Goal: Information Seeking & Learning: Learn about a topic

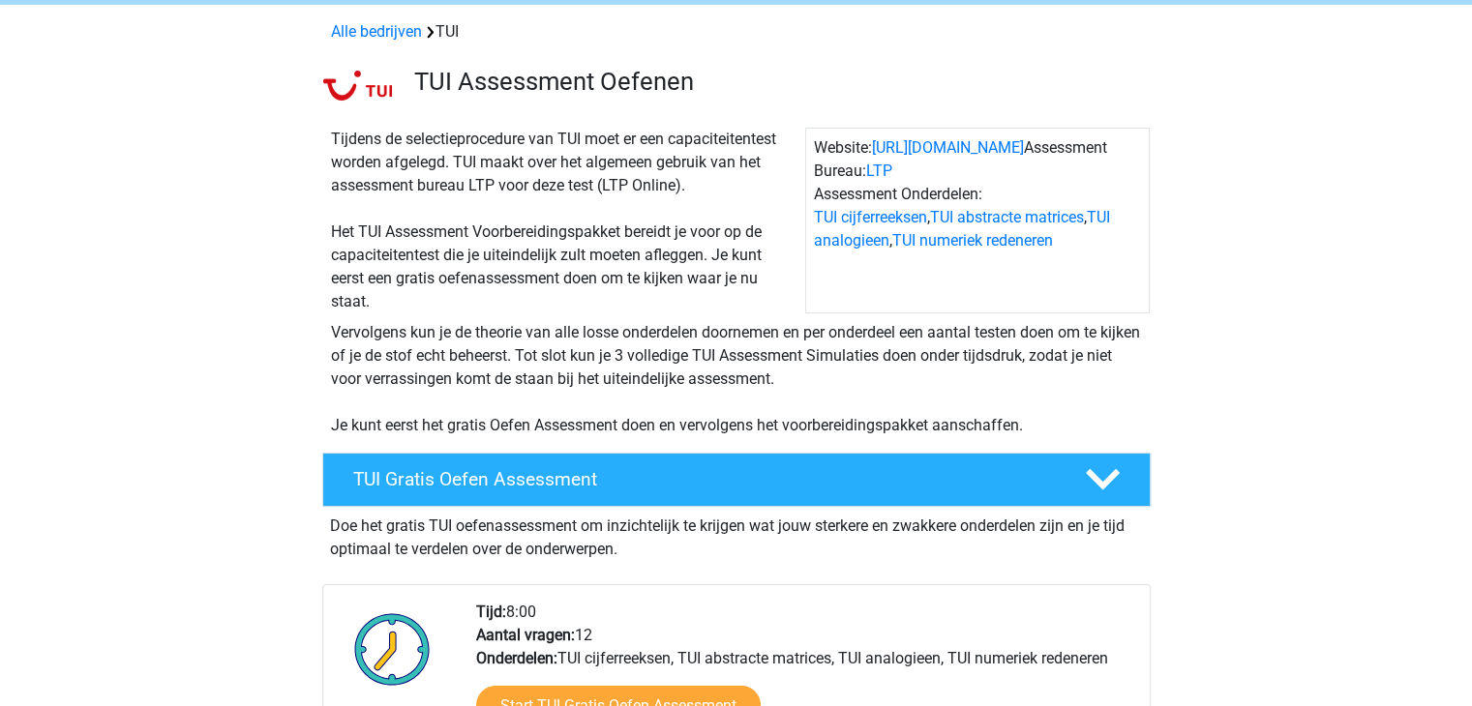
scroll to position [276, 0]
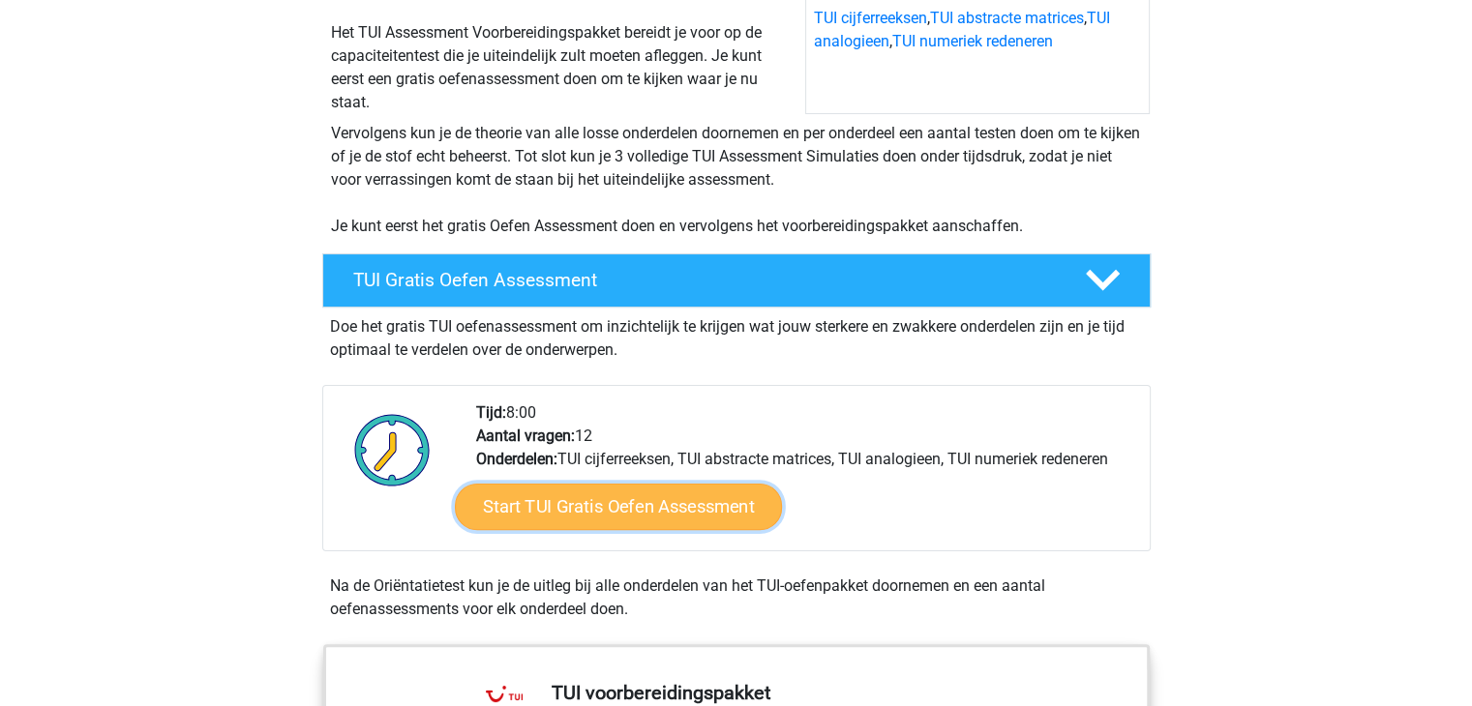
click at [598, 496] on link "Start TUI Gratis Oefen Assessment" at bounding box center [617, 507] width 327 height 46
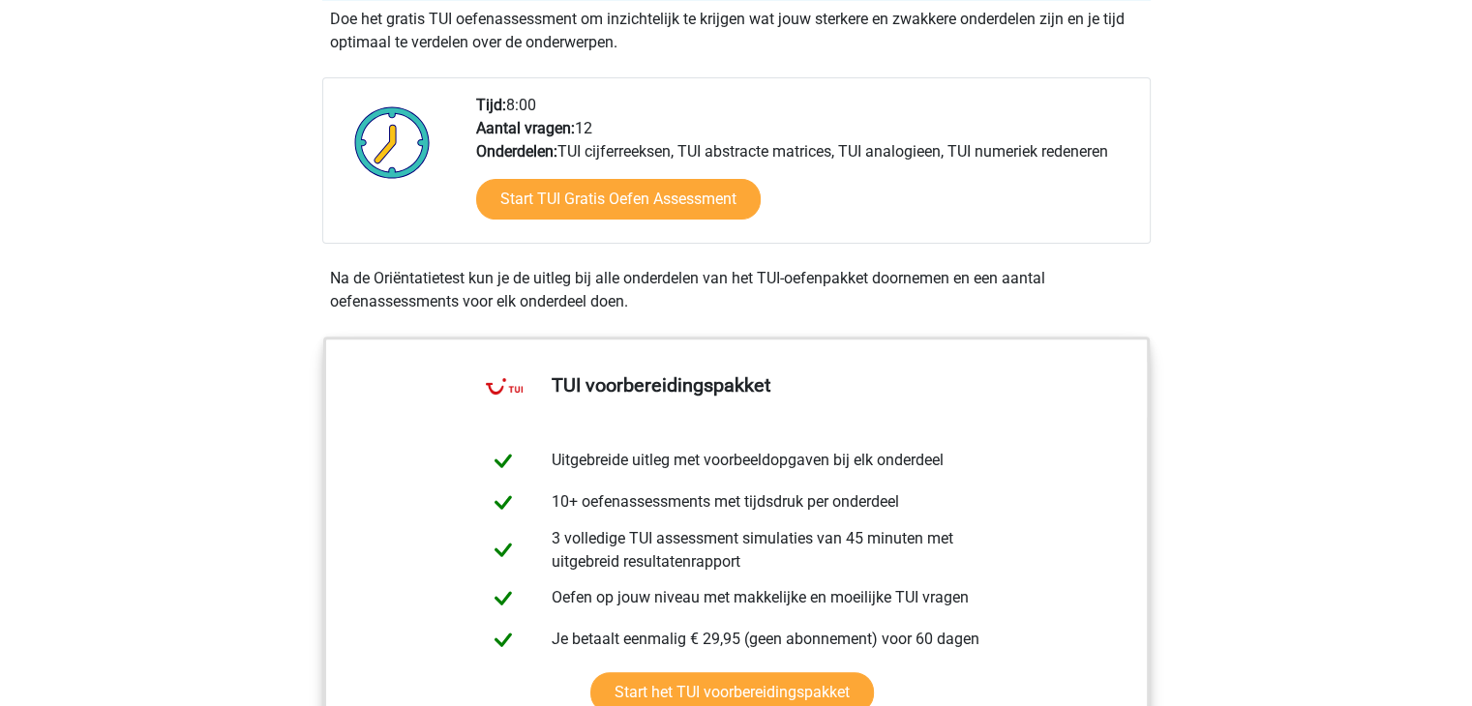
scroll to position [0, 0]
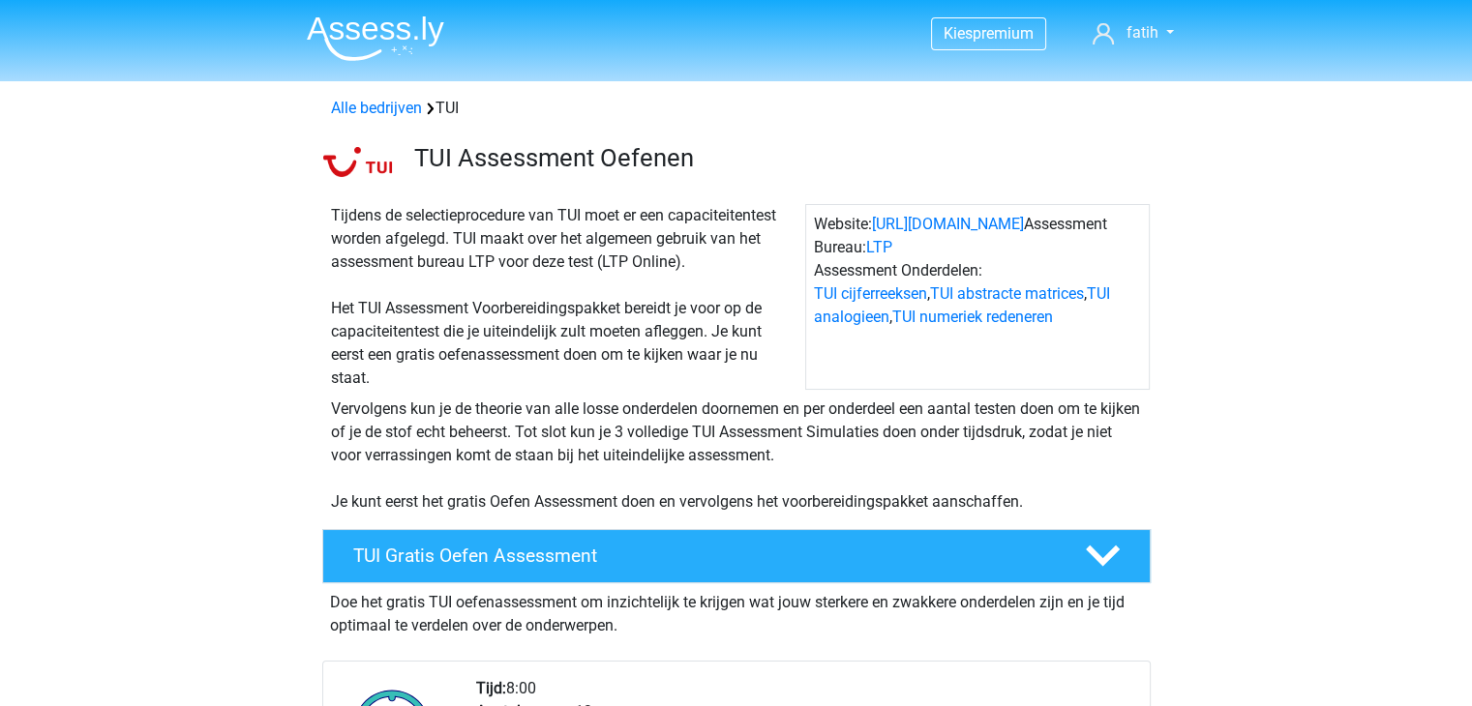
click at [424, 38] on img at bounding box center [375, 37] width 137 height 45
click at [893, 292] on link "TUI cijferreeksen" at bounding box center [870, 293] width 113 height 18
click at [966, 225] on link "https://www.tui.nl/" at bounding box center [948, 224] width 152 height 18
click at [996, 30] on span "premium" at bounding box center [1002, 33] width 61 height 18
click at [402, 107] on link "Alle bedrijven" at bounding box center [376, 108] width 91 height 18
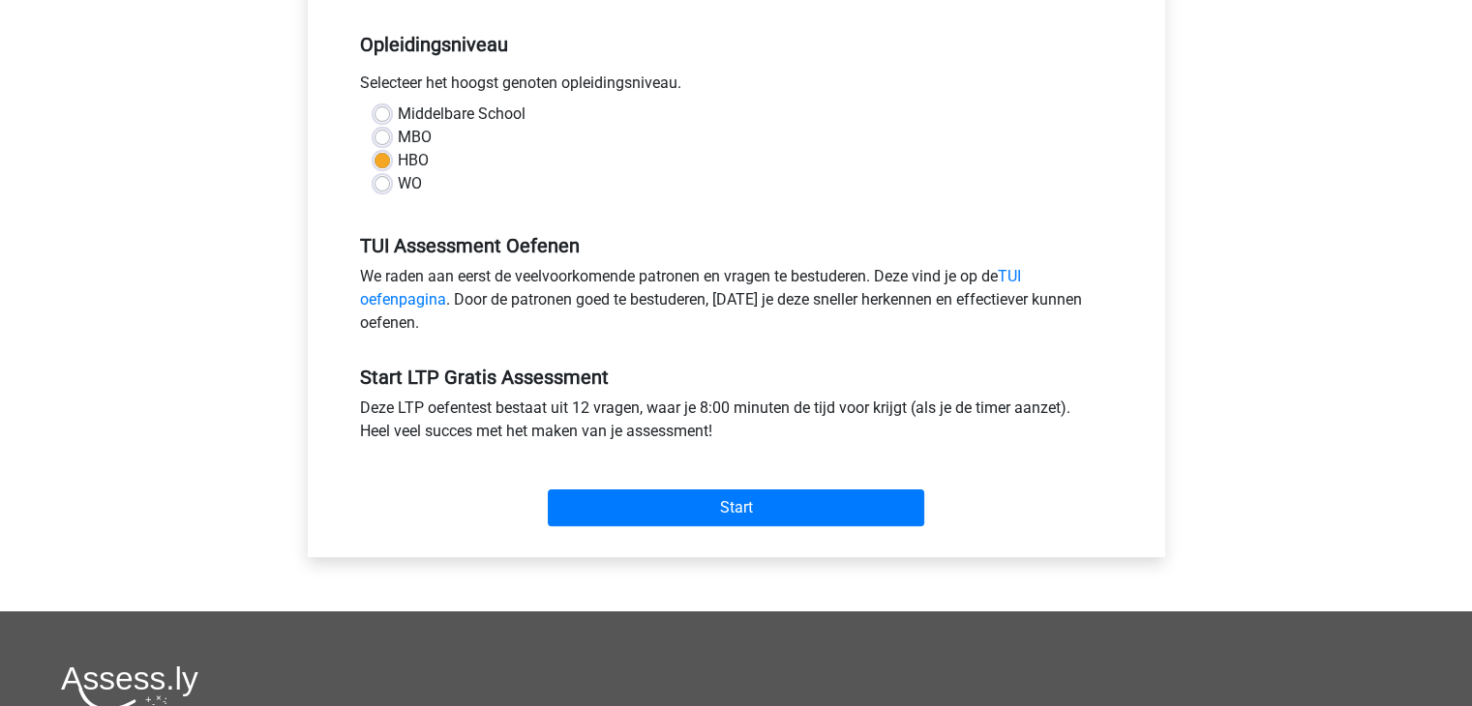
scroll to position [404, 0]
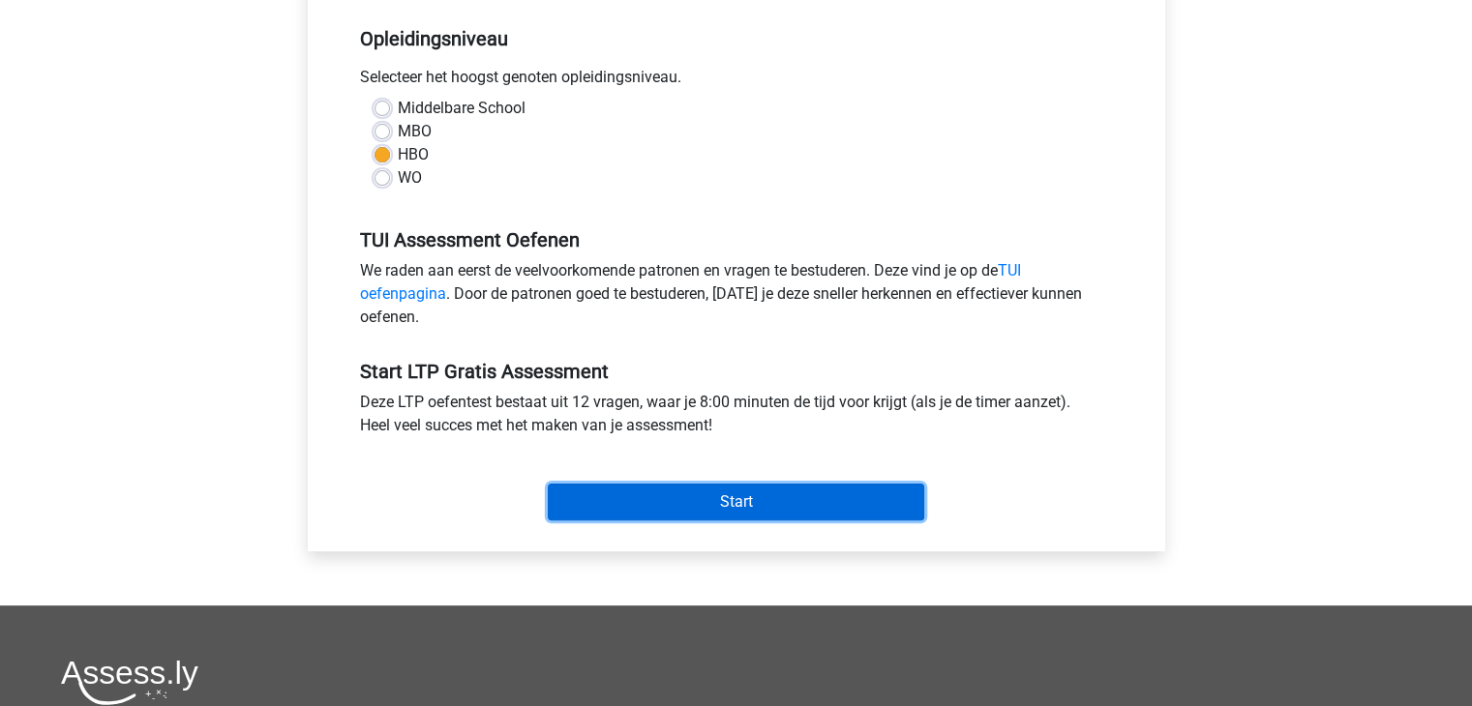
click at [693, 502] on input "Start" at bounding box center [736, 502] width 376 height 37
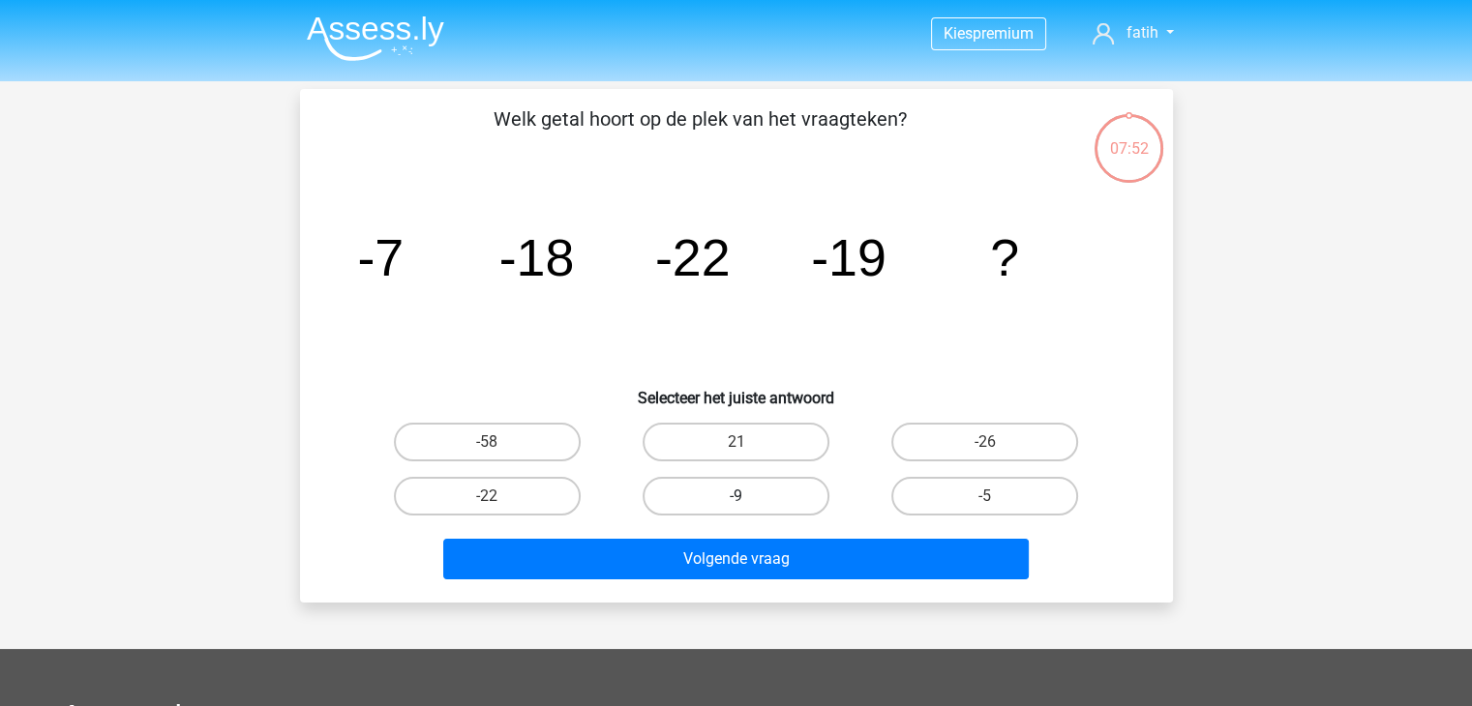
click at [772, 490] on label "-9" at bounding box center [735, 496] width 187 height 39
click at [748, 496] on input "-9" at bounding box center [741, 502] width 13 height 13
radio input "true"
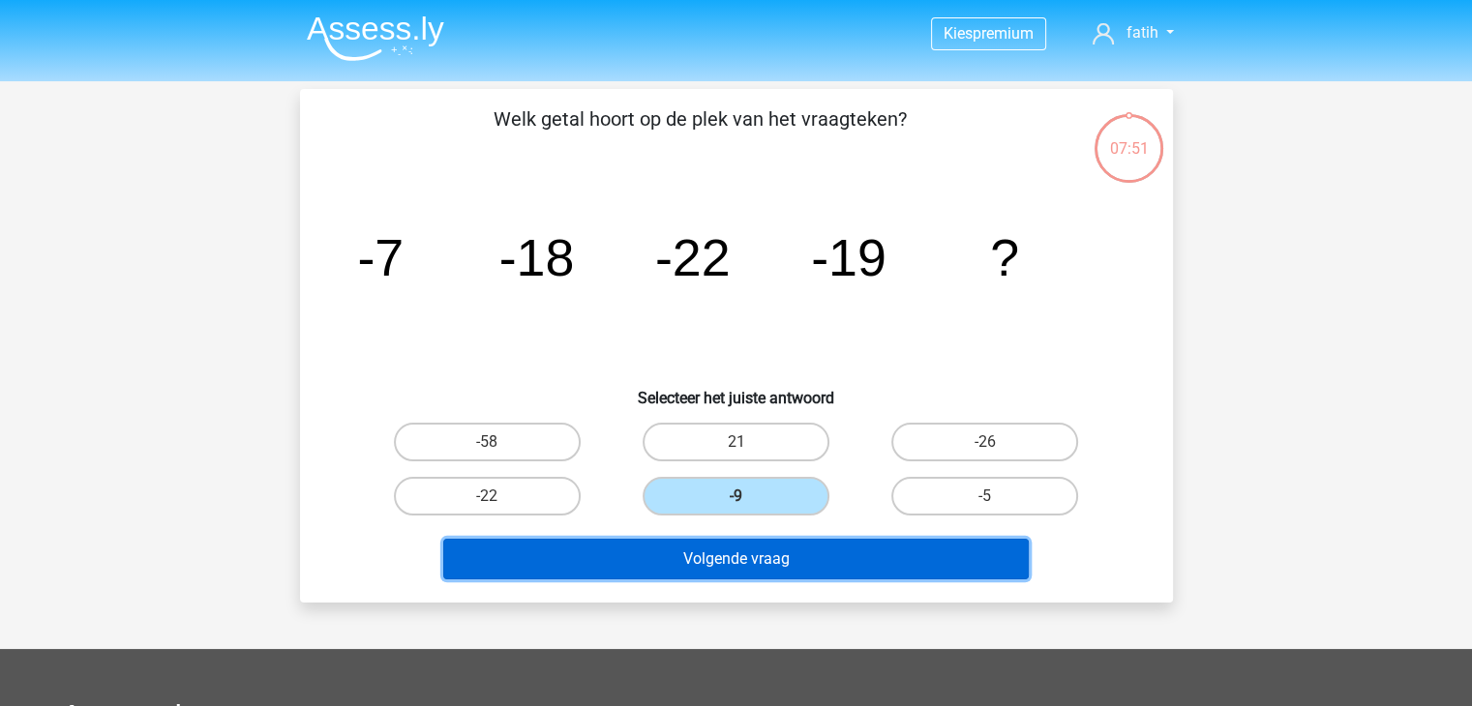
click at [755, 558] on button "Volgende vraag" at bounding box center [735, 559] width 585 height 41
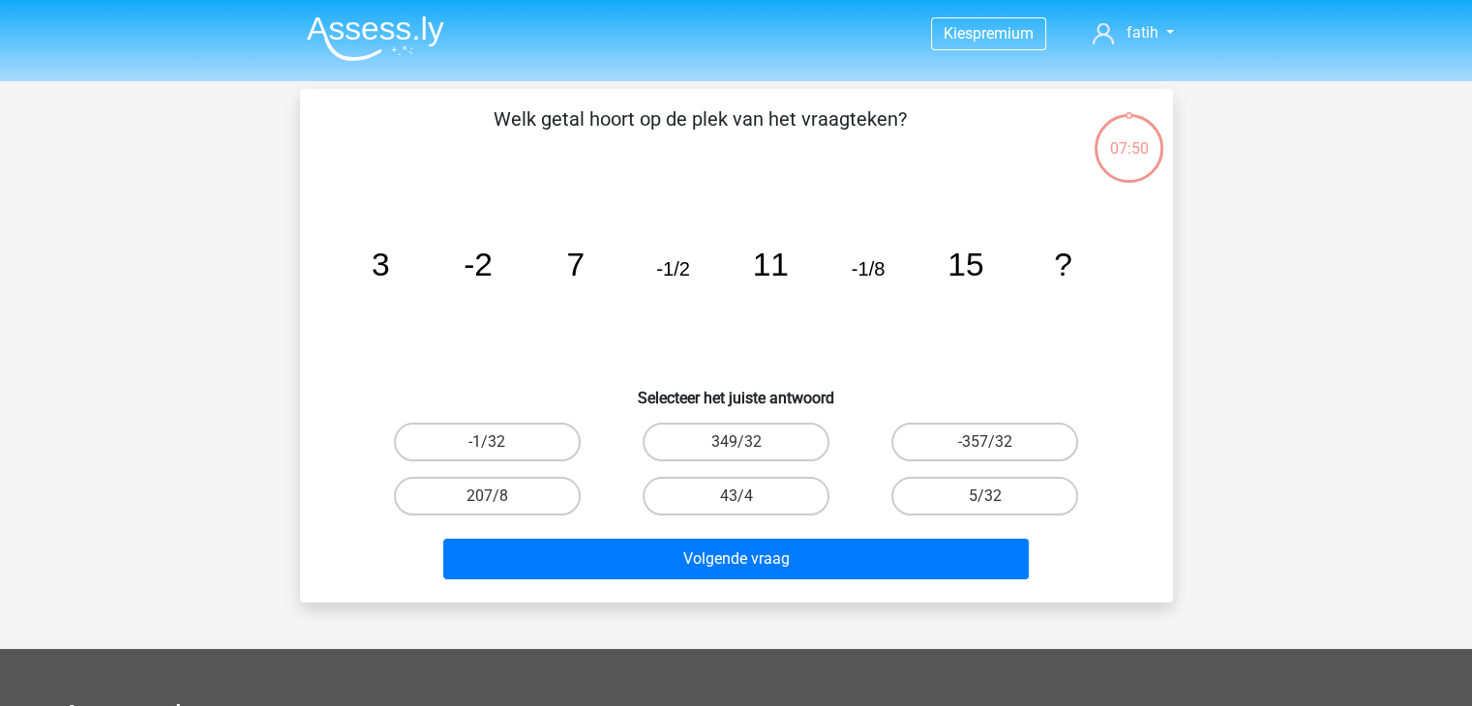
scroll to position [89, 0]
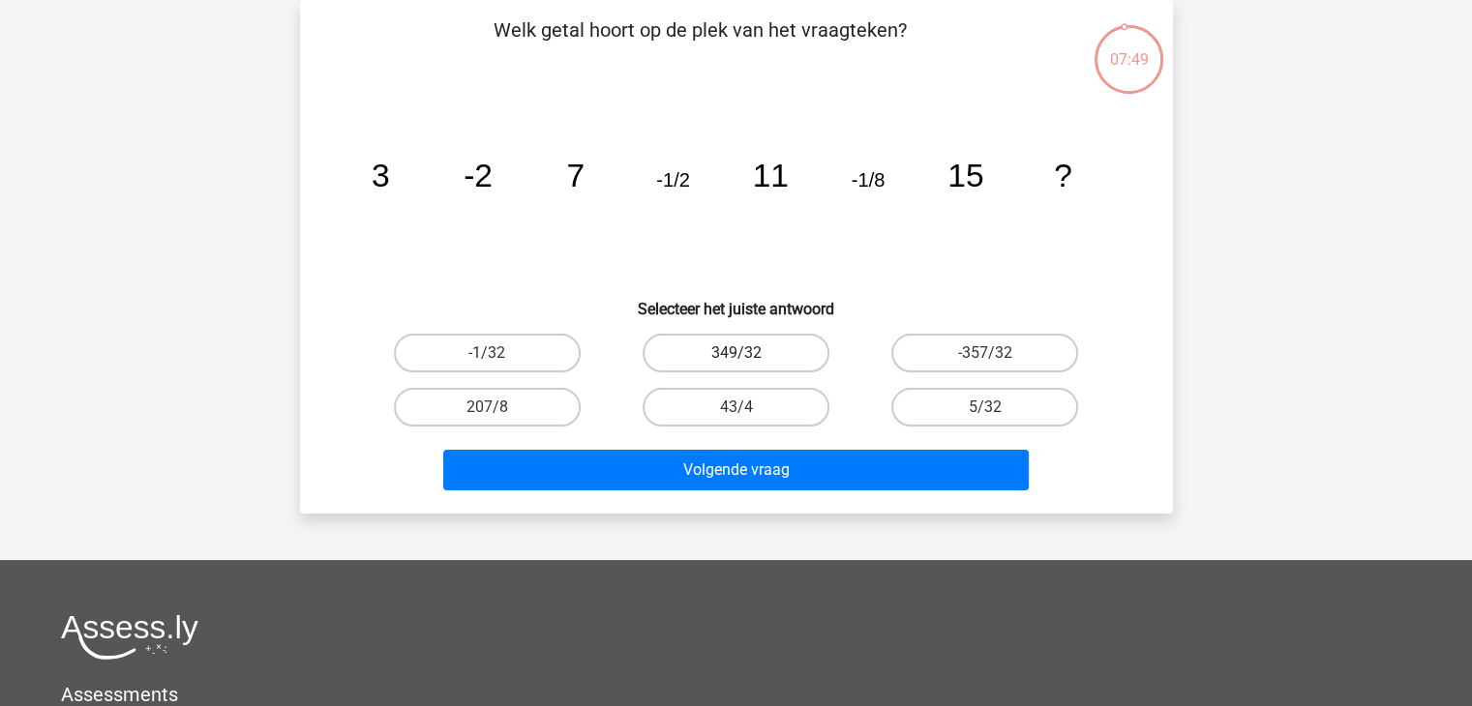
click at [738, 340] on label "349/32" at bounding box center [735, 353] width 187 height 39
click at [738, 353] on input "349/32" at bounding box center [741, 359] width 13 height 13
radio input "true"
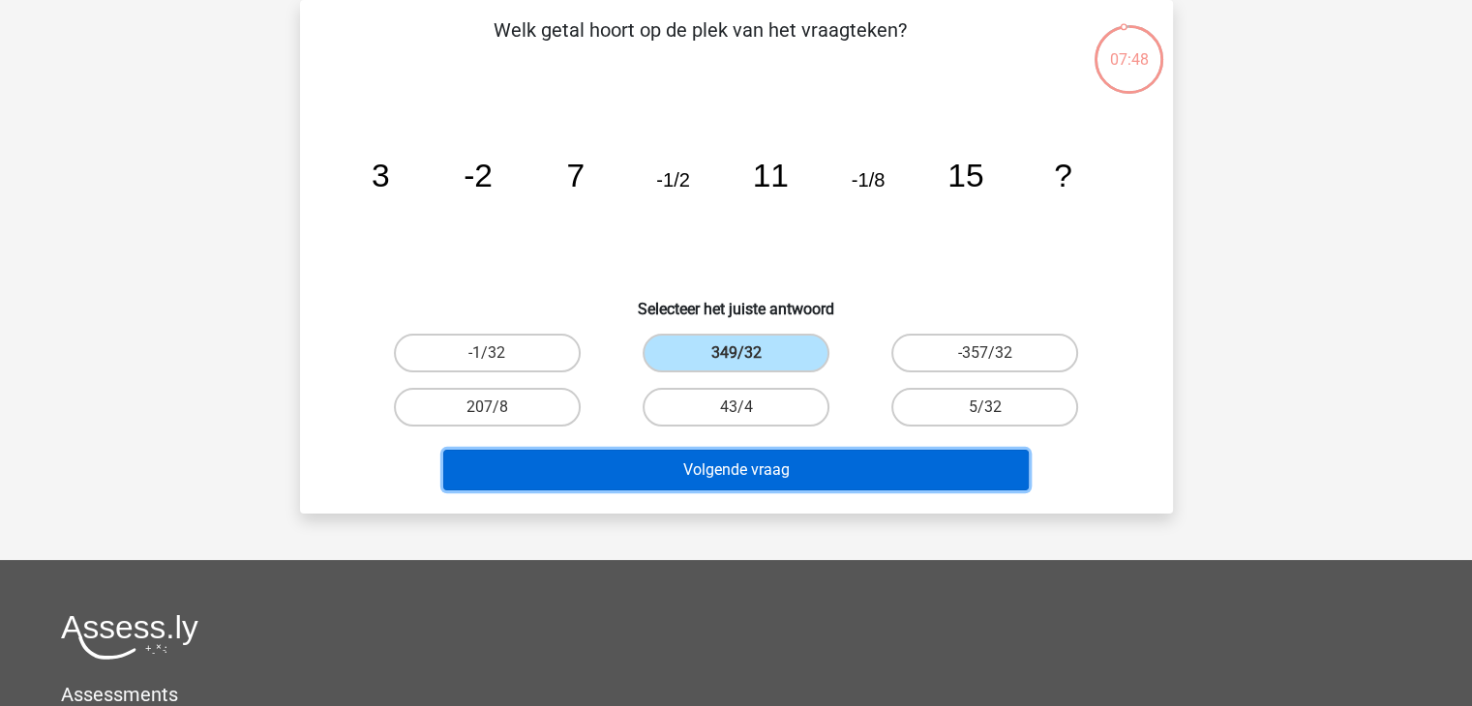
click at [759, 477] on button "Volgende vraag" at bounding box center [735, 470] width 585 height 41
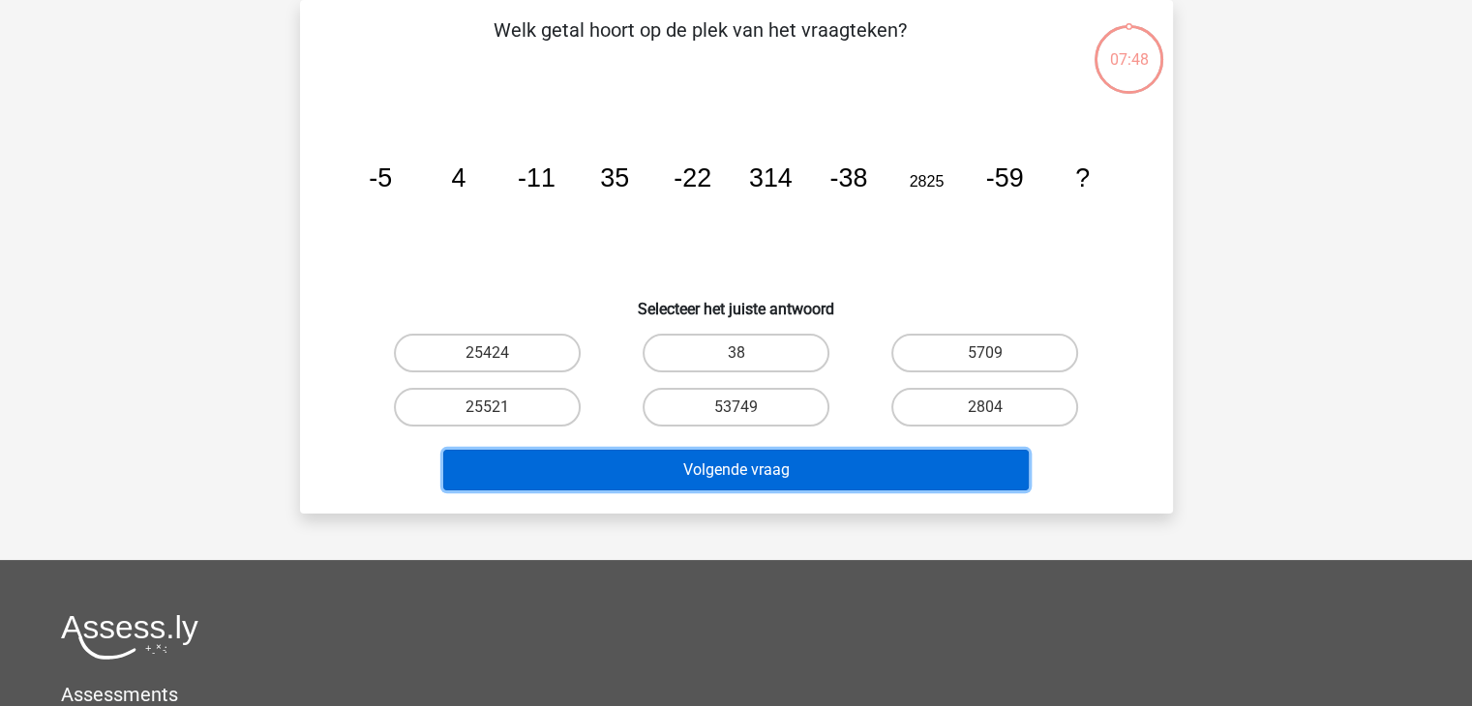
click at [766, 467] on button "Volgende vraag" at bounding box center [735, 470] width 585 height 41
drag, startPoint x: 766, startPoint y: 467, endPoint x: 746, endPoint y: 408, distance: 62.4
click at [746, 408] on div "Welk getal hoort op de plek van het vraagteken? image/svg+xml -5 4 -11 35 -22 3…" at bounding box center [736, 256] width 857 height 483
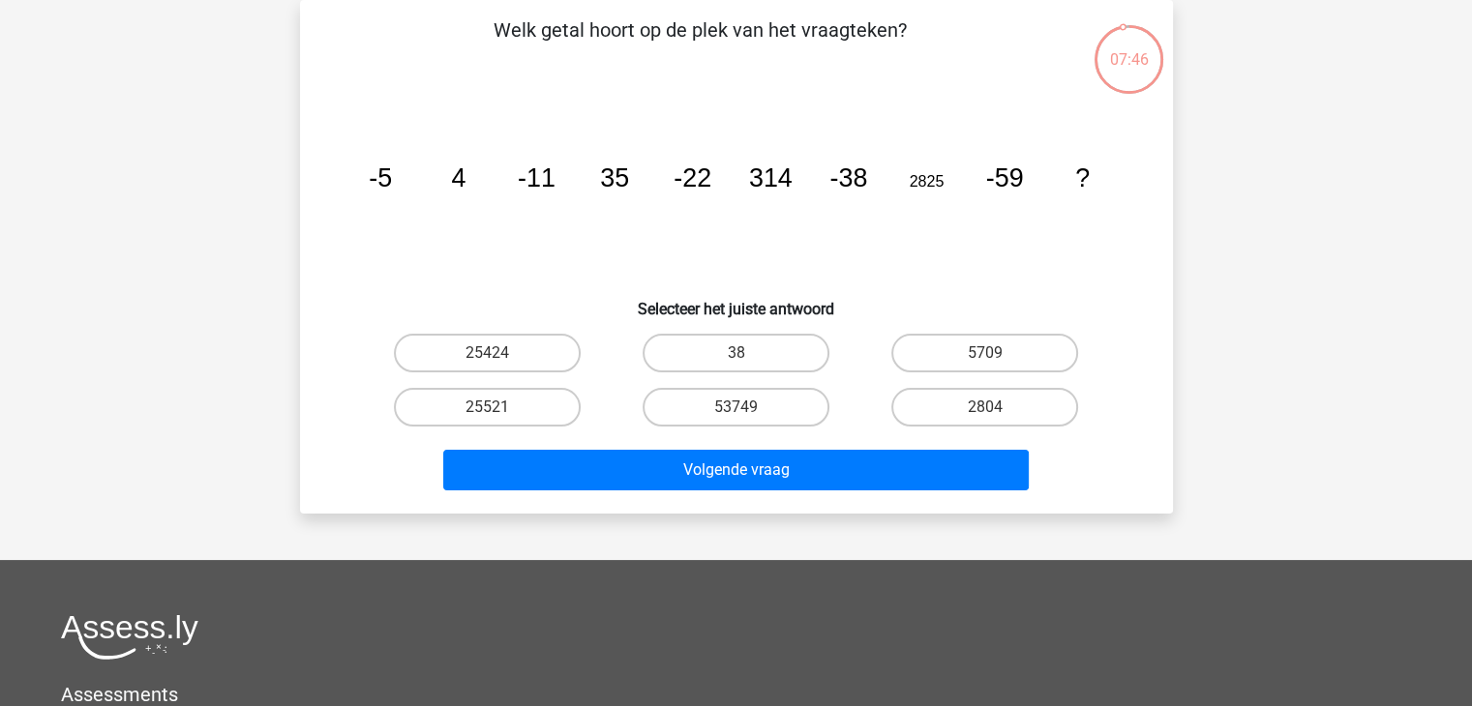
click at [746, 408] on input "53749" at bounding box center [741, 413] width 13 height 13
radio input "true"
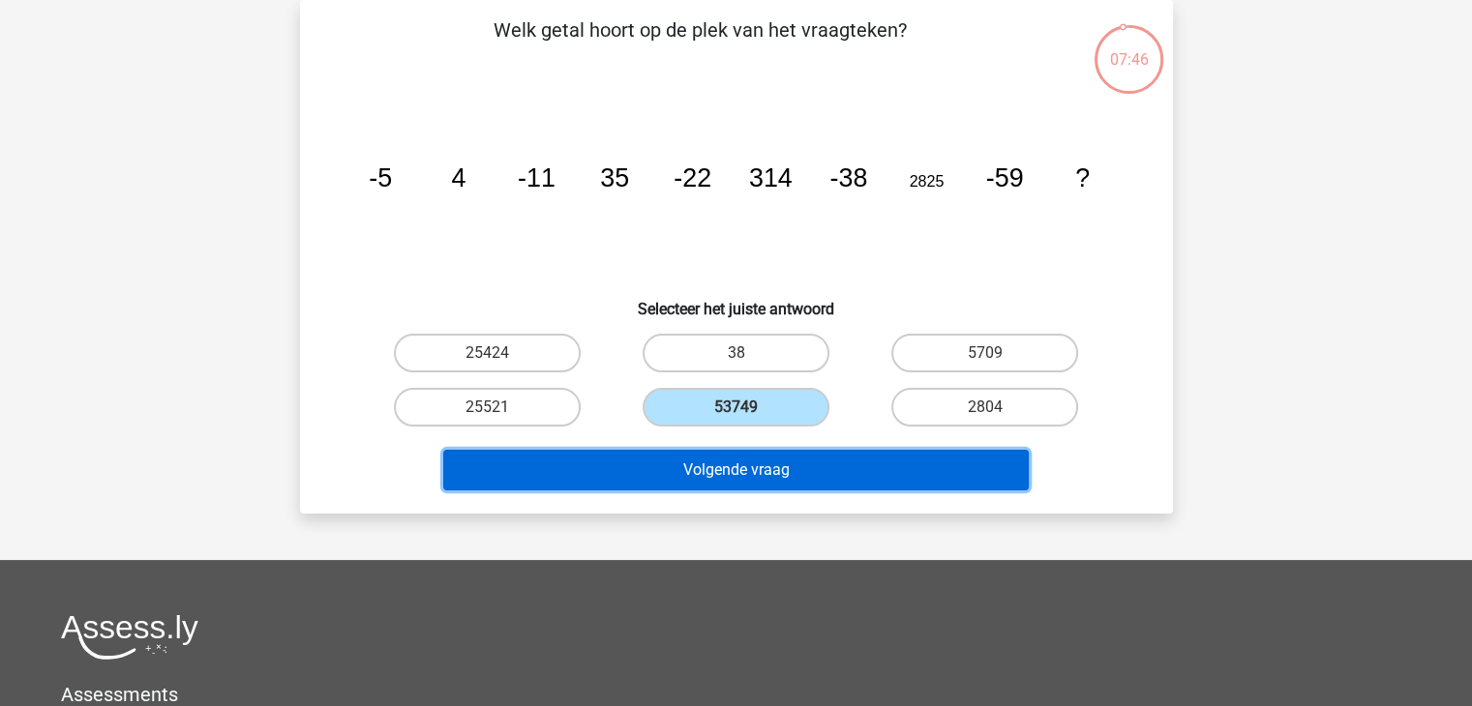
click at [753, 470] on button "Volgende vraag" at bounding box center [735, 470] width 585 height 41
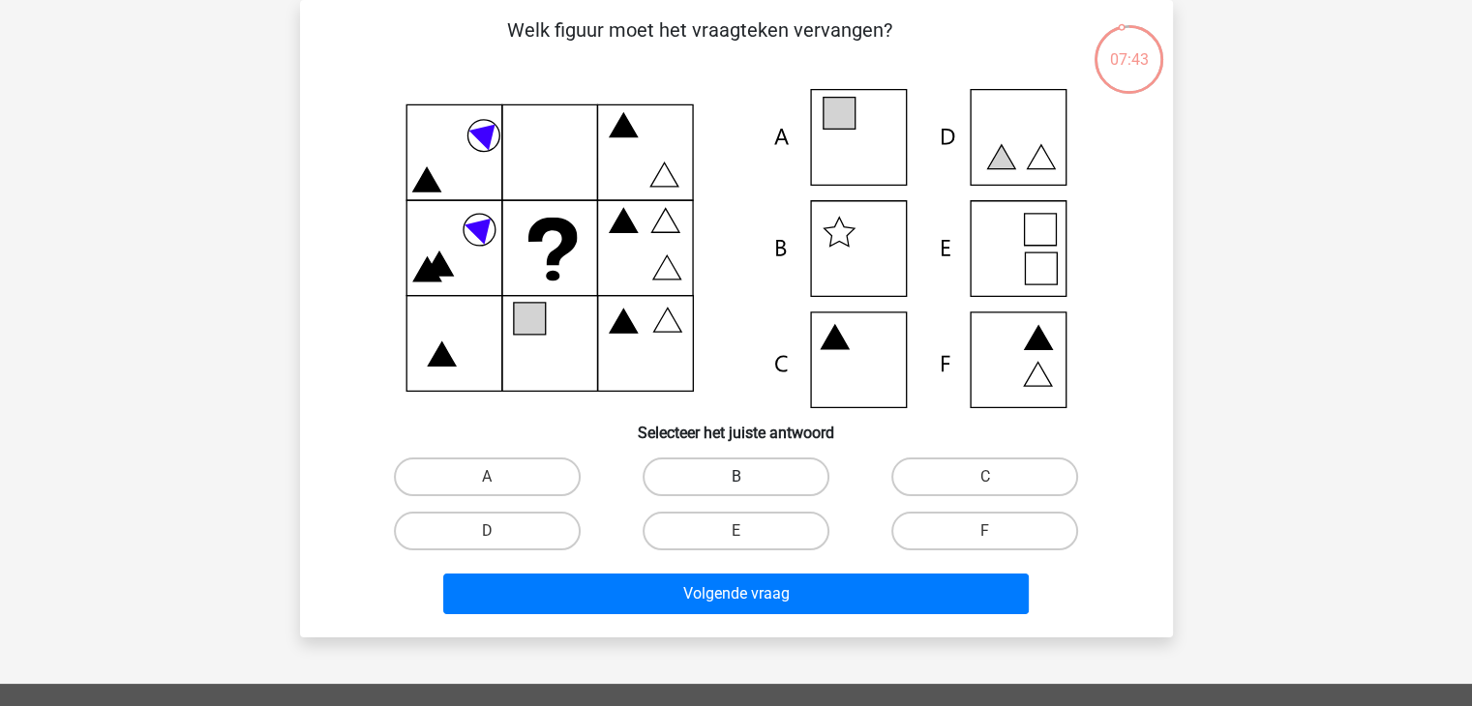
click at [760, 473] on label "B" at bounding box center [735, 477] width 187 height 39
click at [748, 477] on input "B" at bounding box center [741, 483] width 13 height 13
radio input "true"
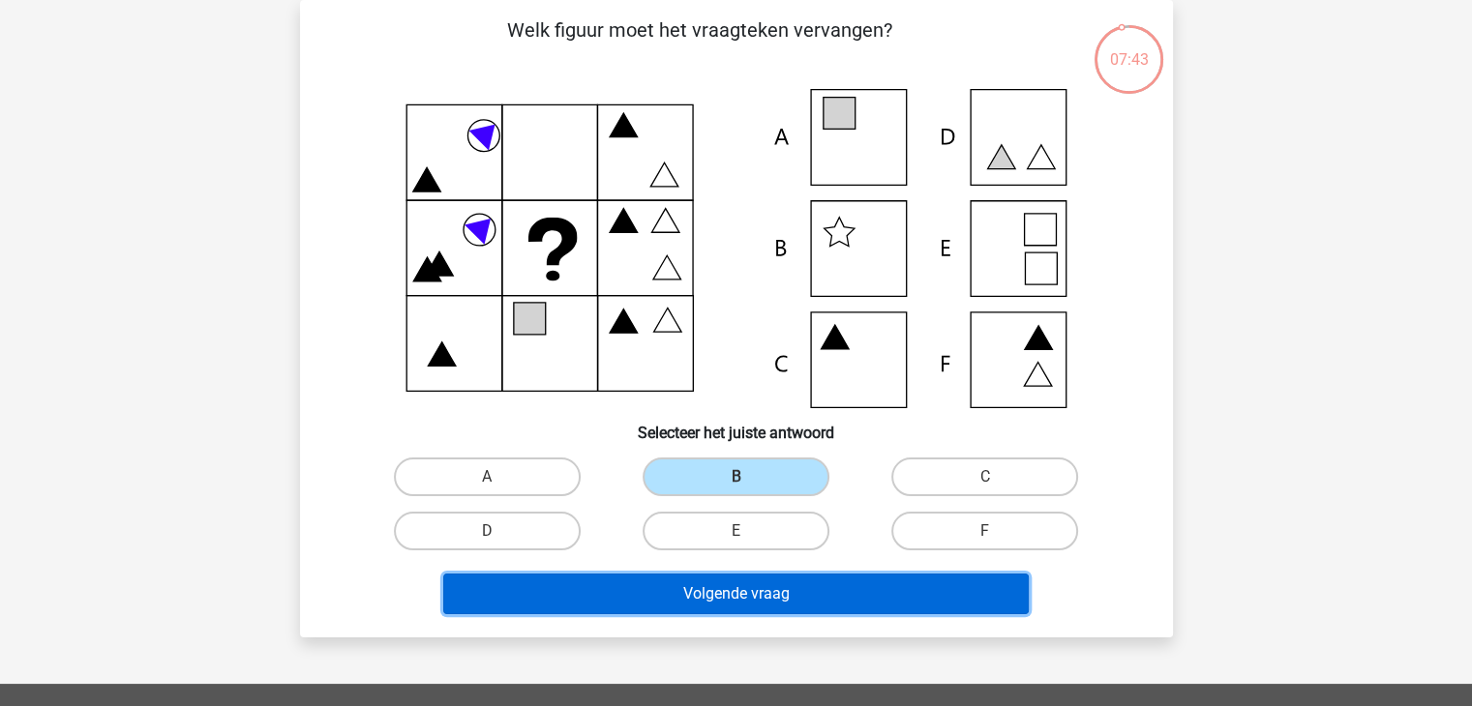
click at [781, 586] on button "Volgende vraag" at bounding box center [735, 594] width 585 height 41
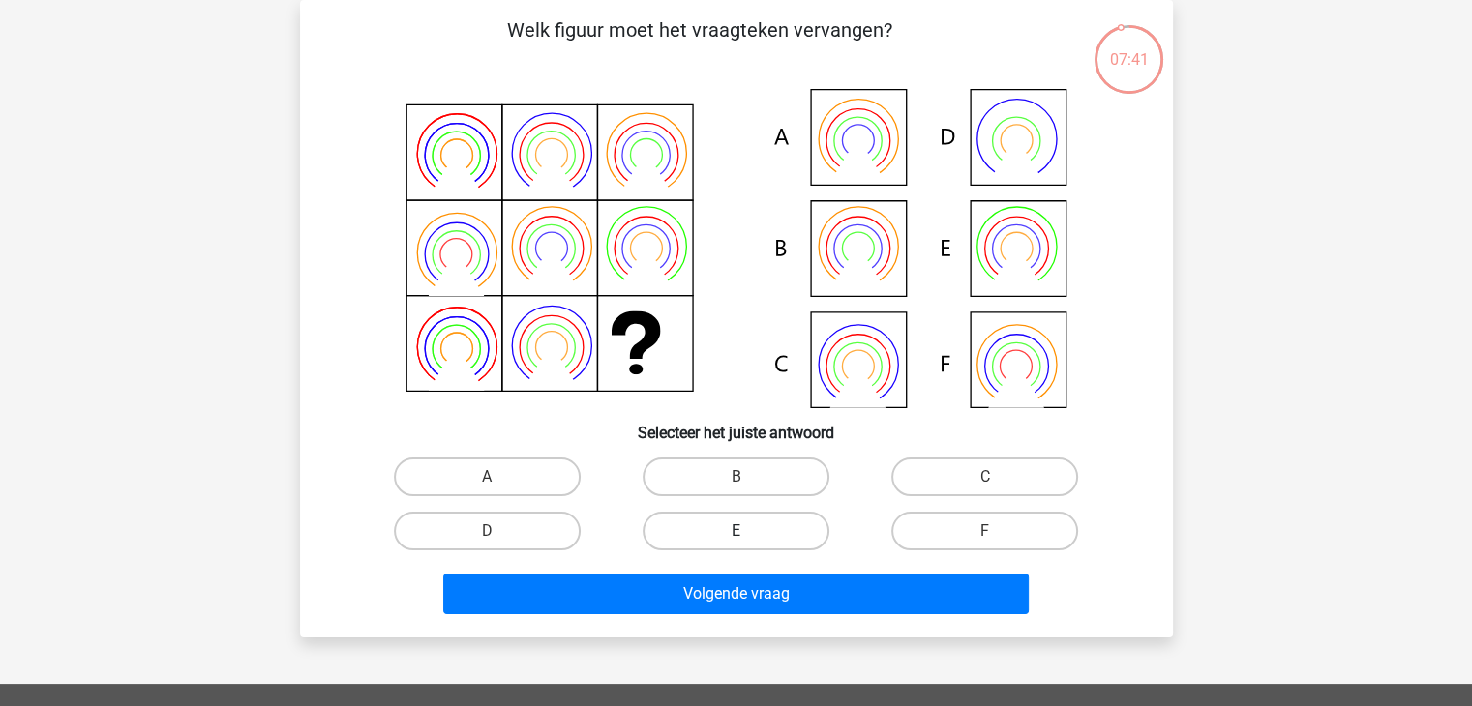
click at [778, 539] on label "E" at bounding box center [735, 531] width 187 height 39
click at [748, 539] on input "E" at bounding box center [741, 537] width 13 height 13
radio input "true"
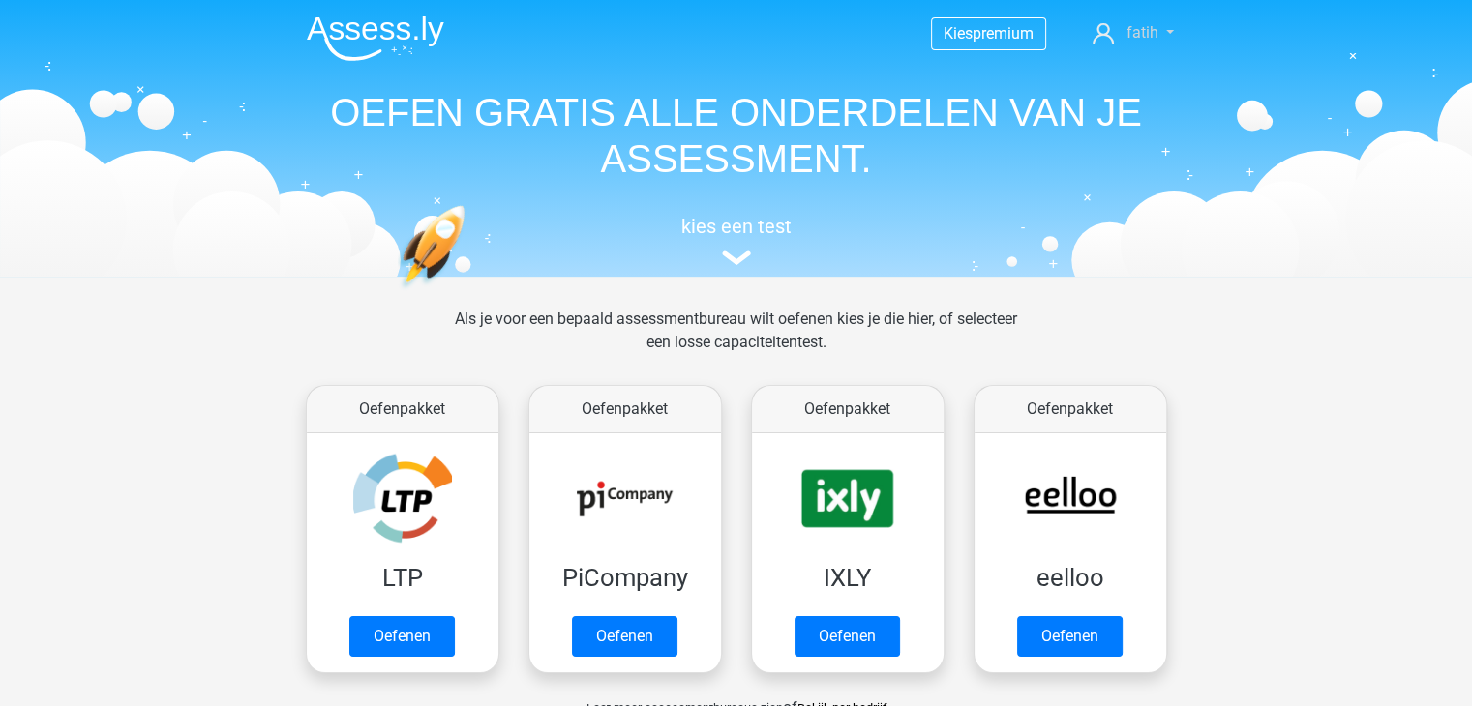
click at [1134, 39] on span "fatih" at bounding box center [1141, 32] width 32 height 18
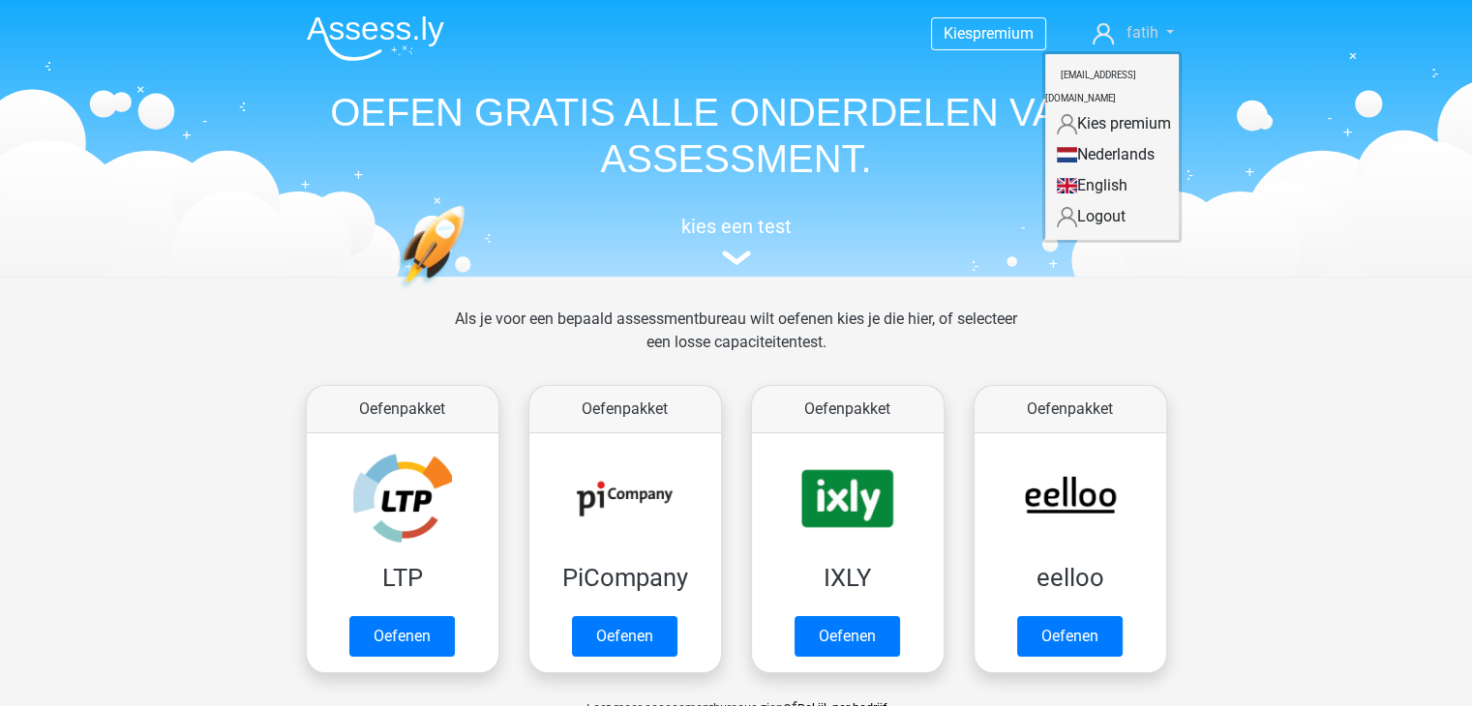
click at [1139, 35] on span "fatih" at bounding box center [1141, 32] width 32 height 18
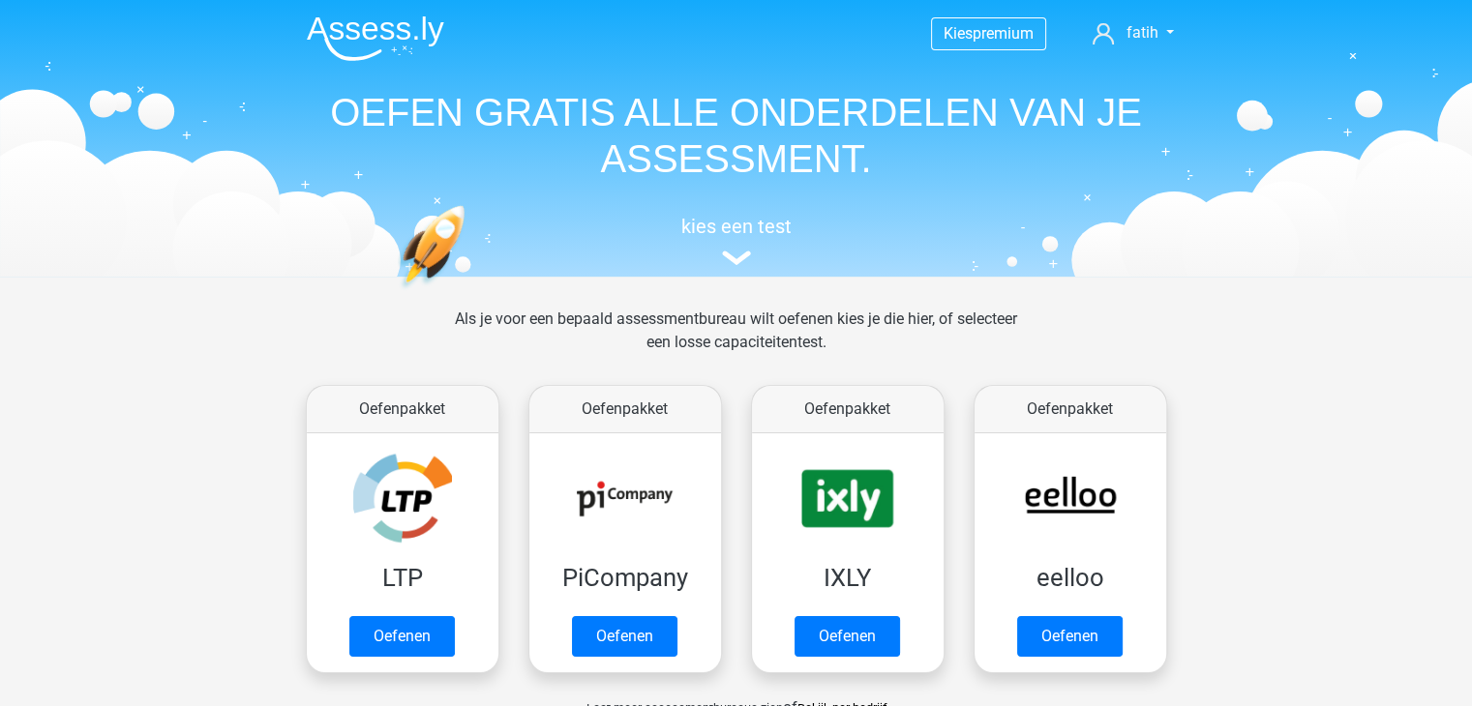
click at [359, 24] on img at bounding box center [375, 37] width 137 height 45
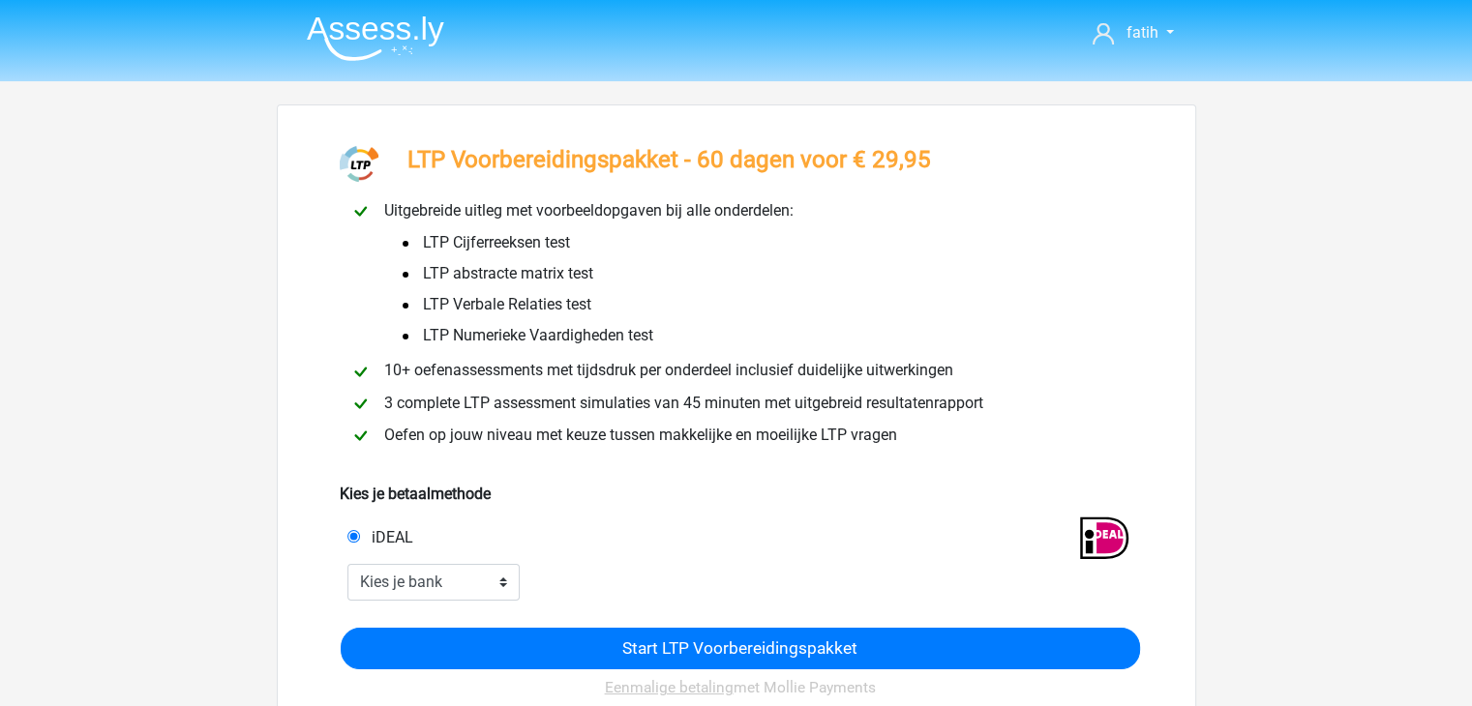
click at [360, 28] on img at bounding box center [375, 37] width 137 height 45
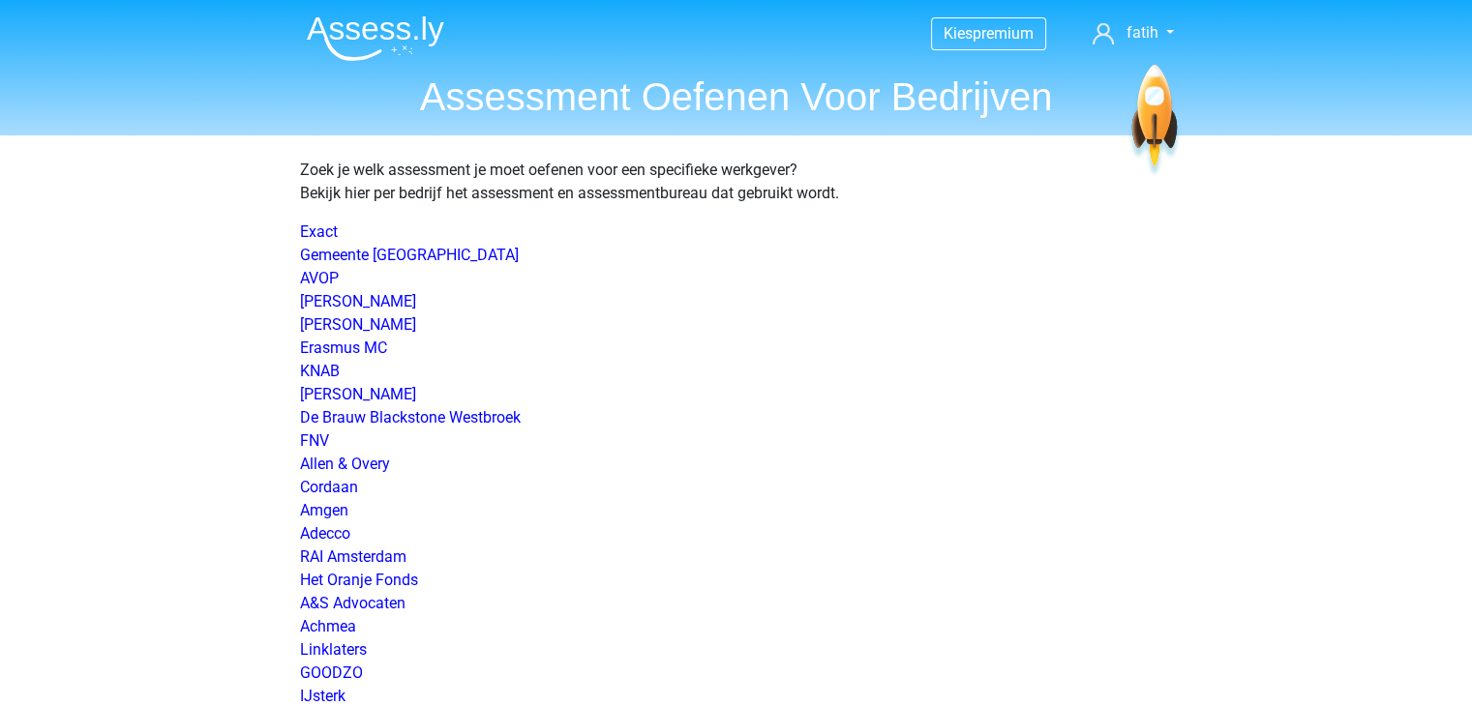
scroll to position [1459, 0]
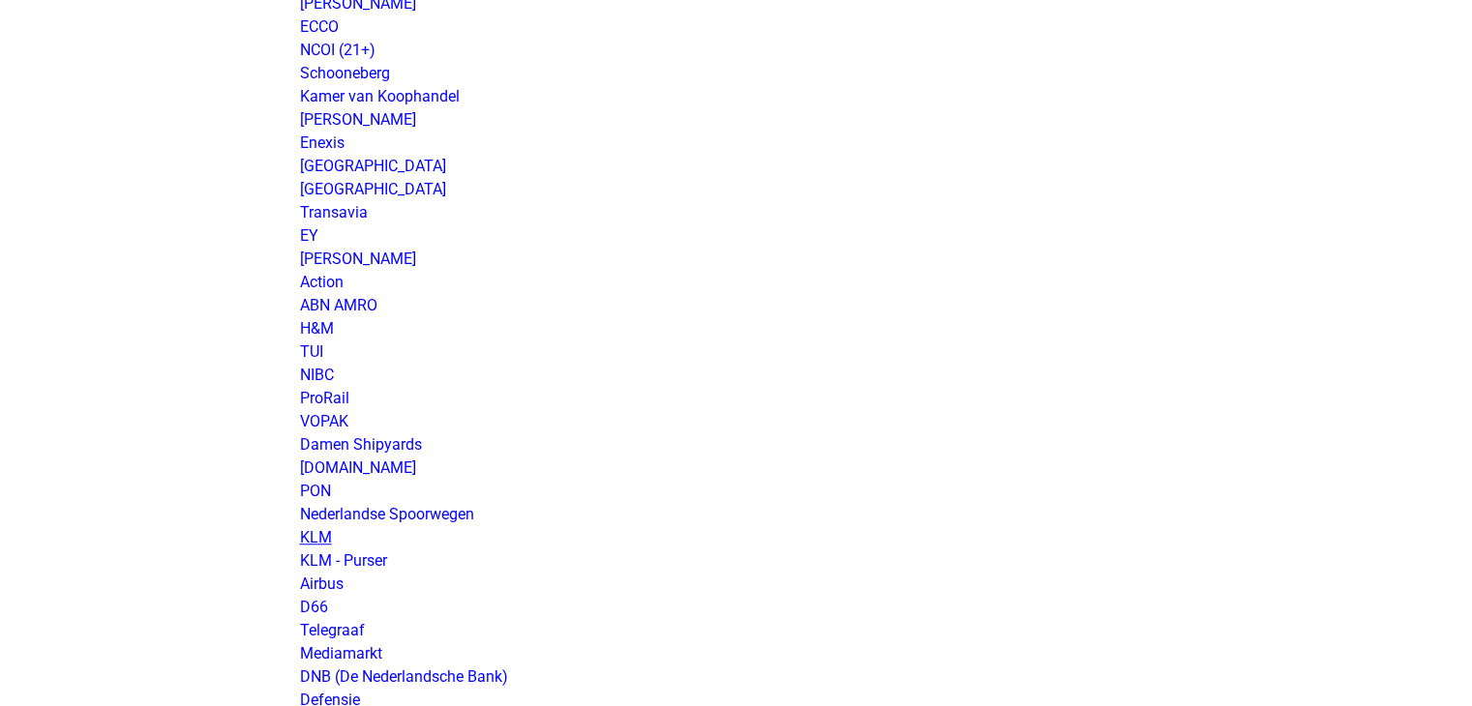
click at [322, 532] on link "KLM" at bounding box center [316, 537] width 32 height 18
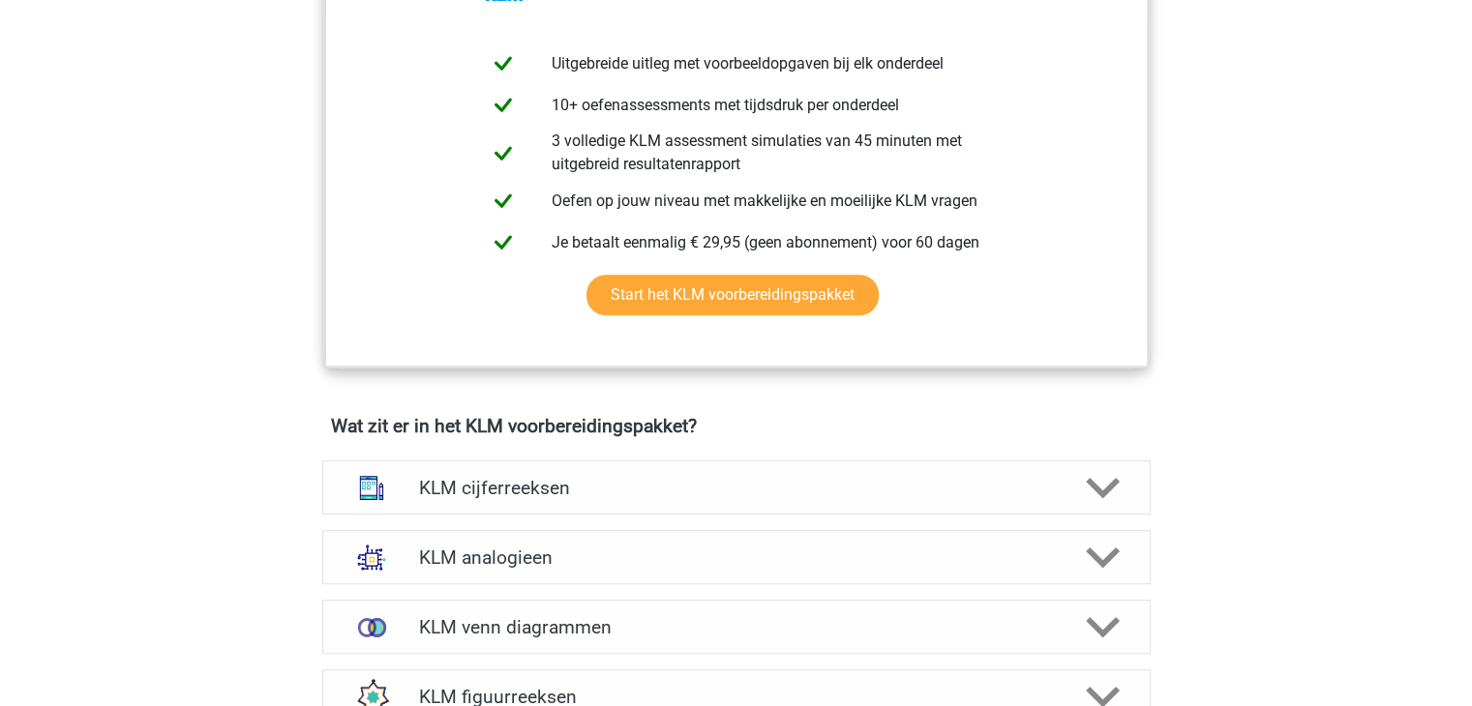
scroll to position [1084, 0]
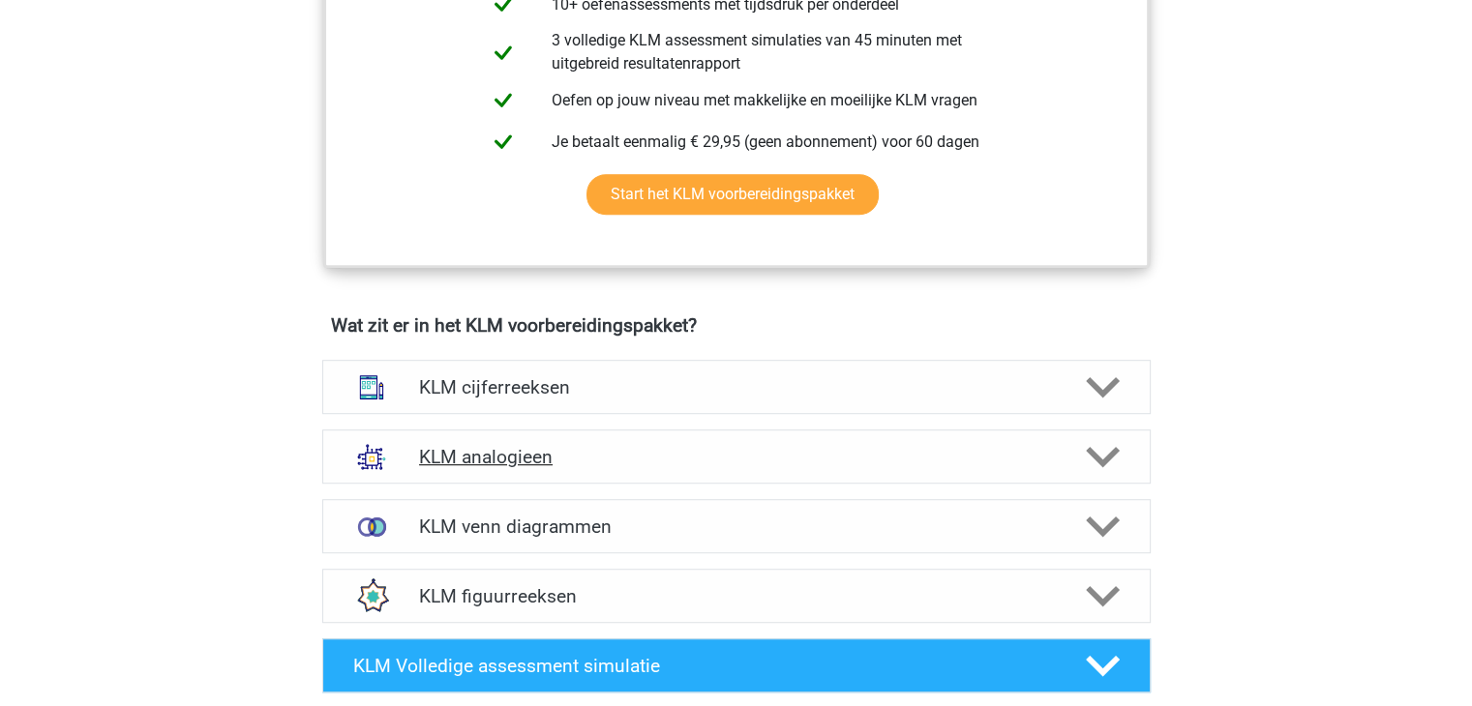
click at [1115, 462] on icon at bounding box center [1103, 457] width 34 height 34
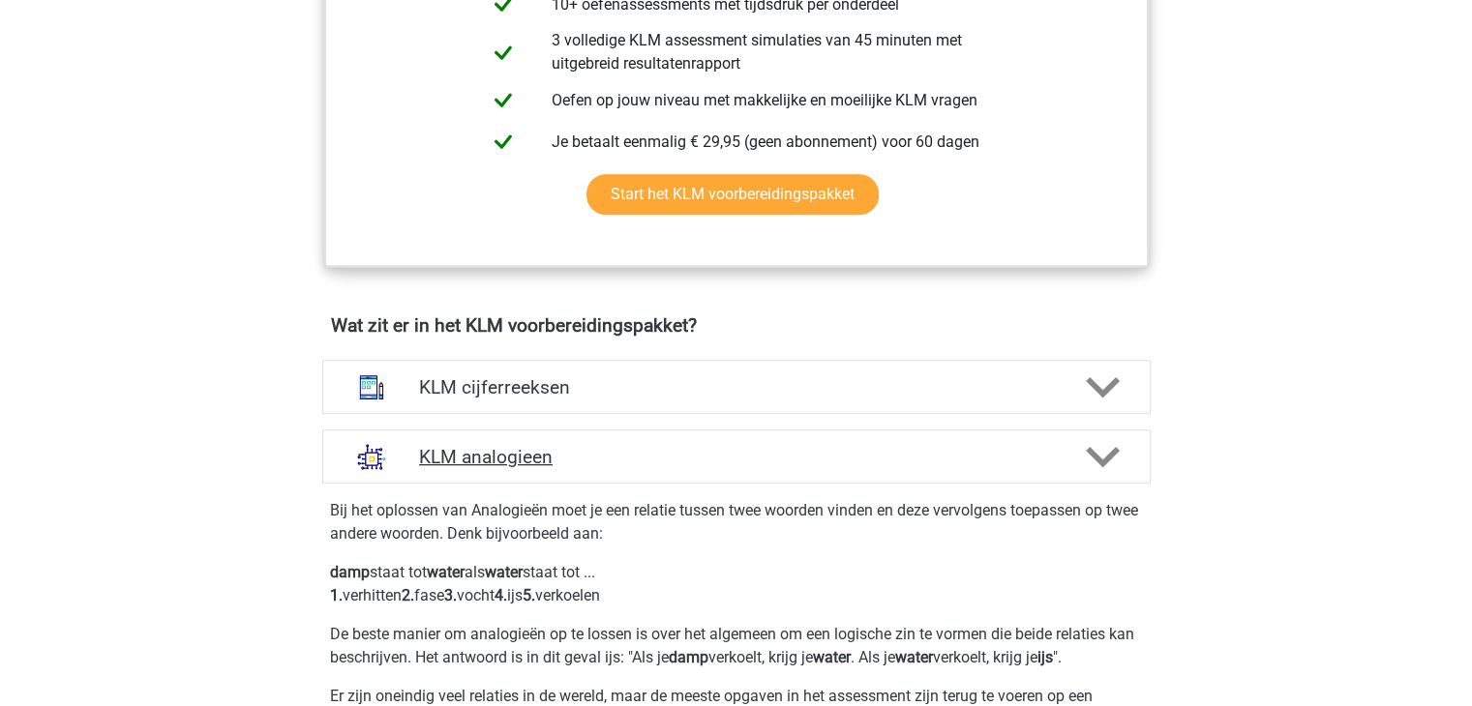
click at [1115, 462] on icon at bounding box center [1103, 457] width 34 height 34
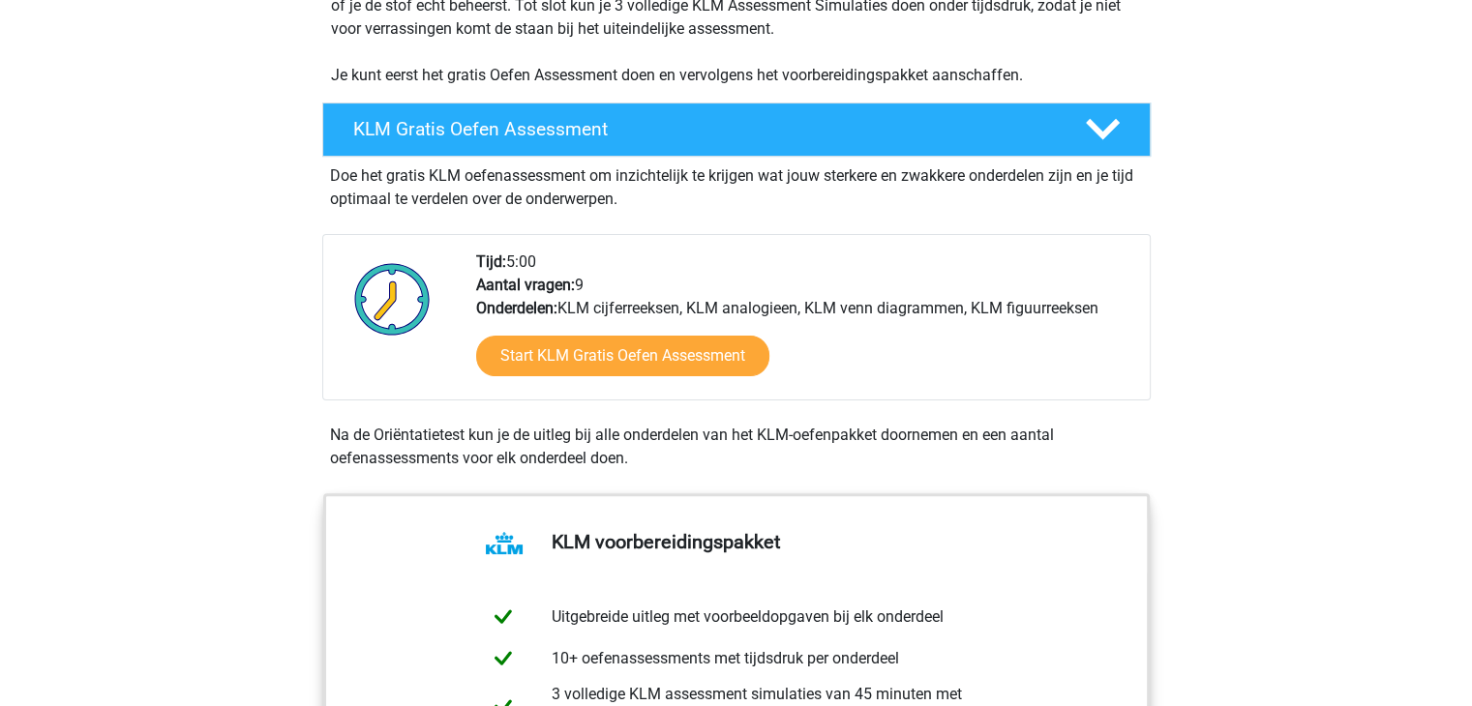
scroll to position [0, 0]
